Goal: Check status: Check status

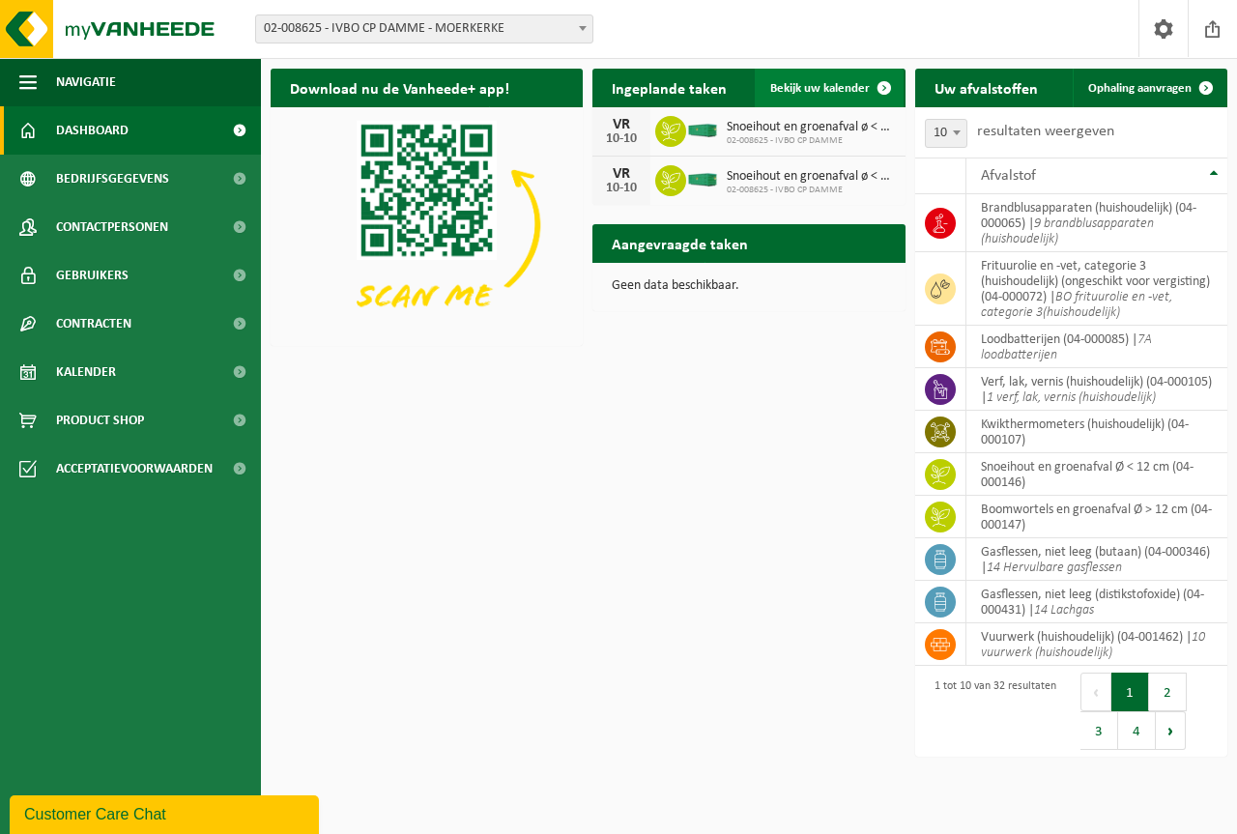
click at [790, 82] on span "Bekijk uw kalender" at bounding box center [820, 88] width 100 height 13
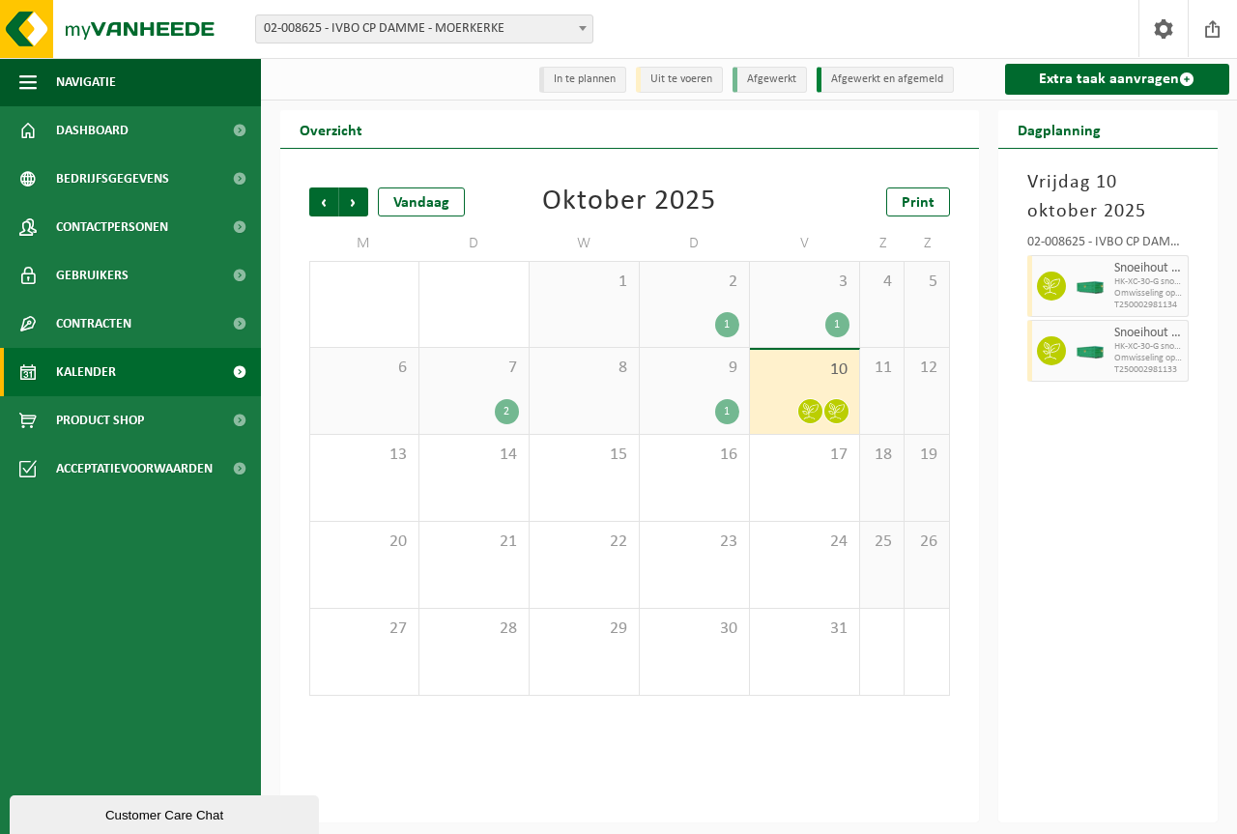
click at [579, 83] on li "In te plannen" at bounding box center [582, 80] width 87 height 26
click at [690, 81] on li "Uit te voeren" at bounding box center [679, 80] width 87 height 26
click at [101, 128] on span "Dashboard" at bounding box center [92, 130] width 72 height 48
